Goal: Find specific page/section: Find specific page/section

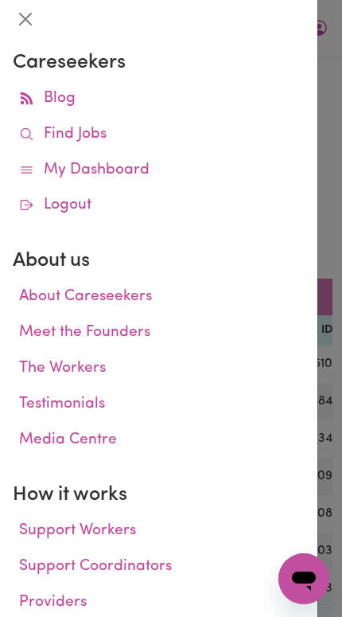
click at [178, 137] on link "Find Jobs" at bounding box center [159, 135] width 292 height 36
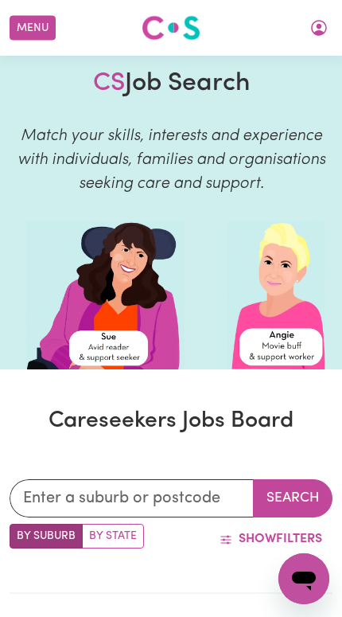
click at [25, 25] on button "Menu" at bounding box center [33, 28] width 46 height 25
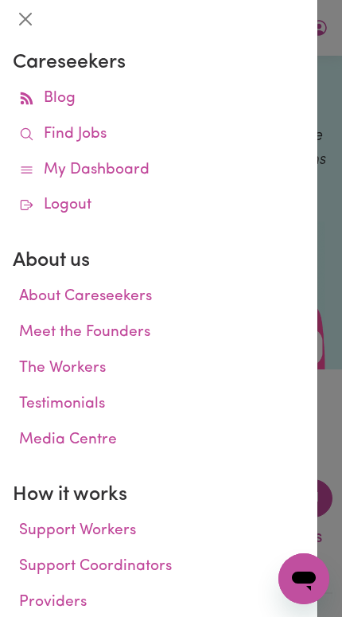
click at [193, 128] on link "Find Jobs" at bounding box center [159, 135] width 292 height 36
click at [237, 128] on link "Find Jobs" at bounding box center [159, 135] width 292 height 36
click at [320, 162] on div at bounding box center [171, 308] width 342 height 617
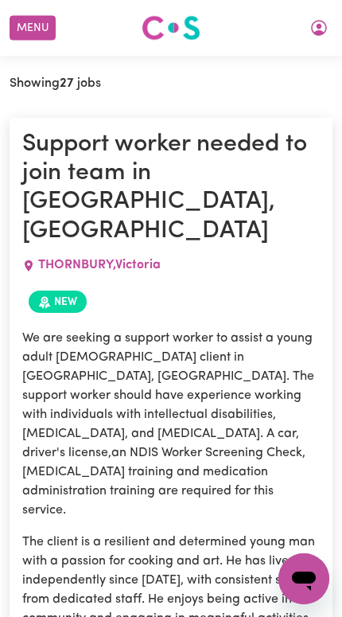
scroll to position [555, 0]
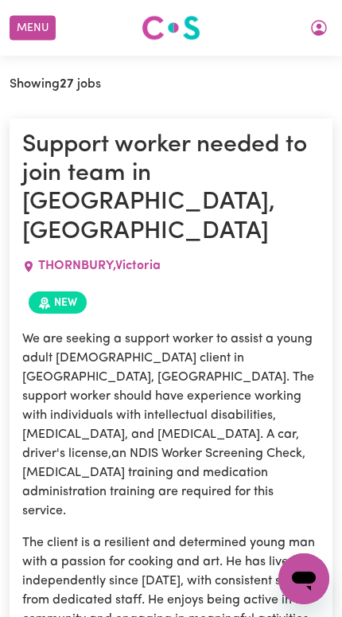
click at [311, 32] on icon "My Account" at bounding box center [319, 27] width 19 height 19
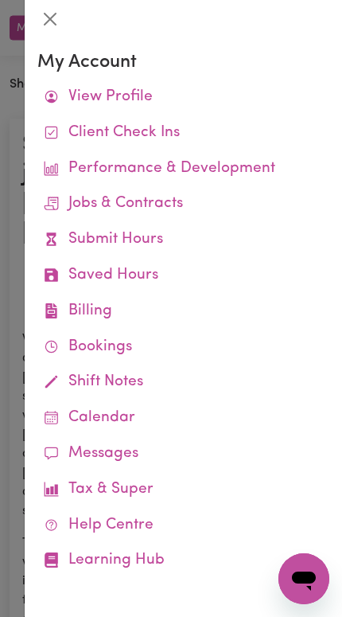
click at [0, 0] on link "Job Reports" at bounding box center [0, 0] width 0 height 0
click at [22, 412] on div at bounding box center [171, 308] width 342 height 617
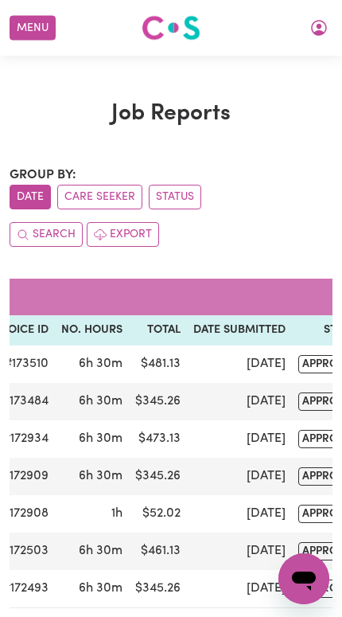
scroll to position [0, 291]
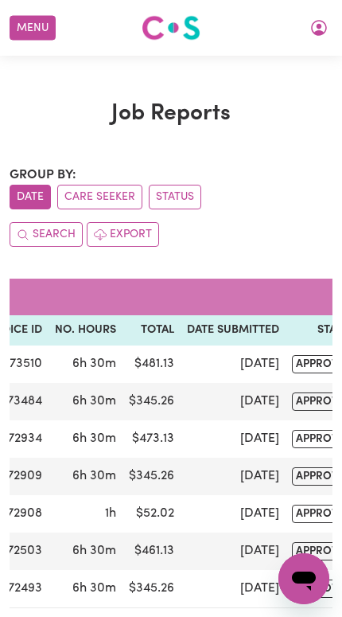
click at [35, 22] on button "Menu" at bounding box center [33, 28] width 46 height 25
